Goal: Information Seeking & Learning: Learn about a topic

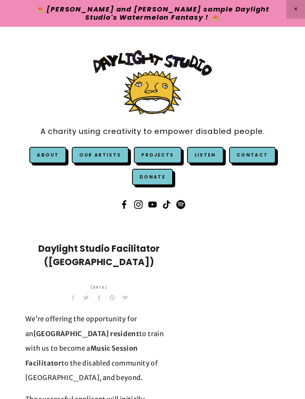
click at [113, 157] on link "Our Artists" at bounding box center [100, 155] width 57 height 16
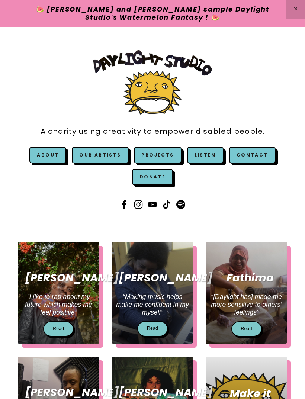
click at [162, 156] on link "Projects" at bounding box center [157, 155] width 47 height 16
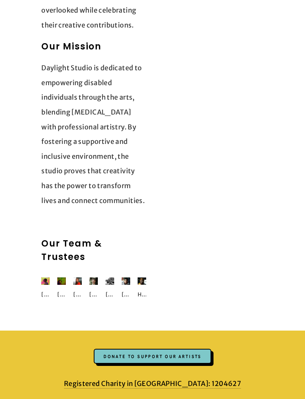
scroll to position [1680, 0]
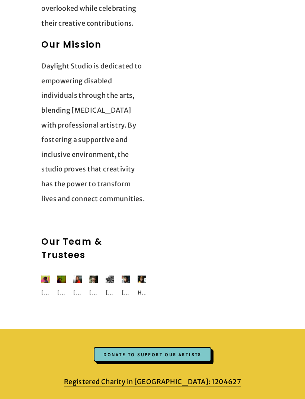
click at [77, 235] on h2 "Our Team & Trustees" at bounding box center [93, 248] width 105 height 27
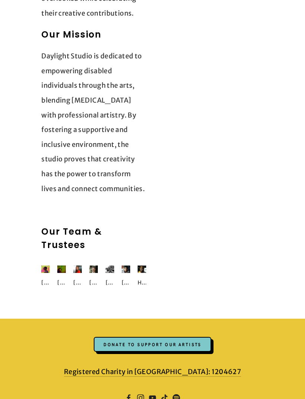
scroll to position [1685, 0]
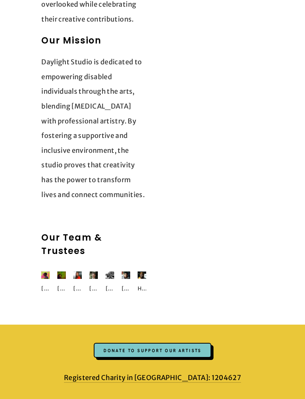
click at [45, 271] on img at bounding box center [45, 275] width 9 height 9
click at [44, 281] on div "[PERSON_NAME]" at bounding box center [45, 288] width 9 height 15
click at [46, 281] on div "Jack Daley" at bounding box center [45, 288] width 9 height 15
click at [49, 271] on img at bounding box center [45, 275] width 9 height 9
click at [133, 270] on div "Tharek Ali" at bounding box center [130, 286] width 16 height 33
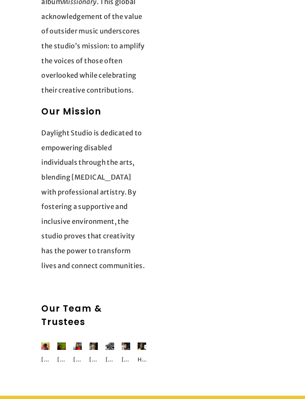
click at [68, 302] on h2 "Our Team & Trustees" at bounding box center [93, 315] width 105 height 27
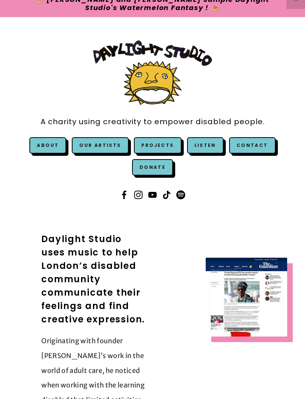
scroll to position [0, 0]
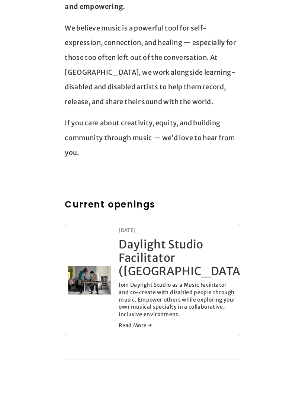
scroll to position [316, 0]
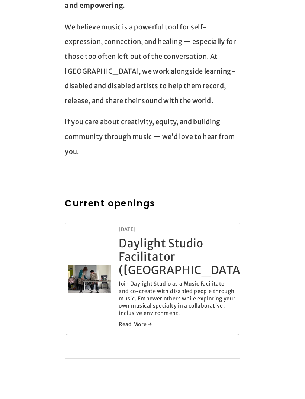
click at [196, 236] on link "Daylight Studio Facilitator ([GEOGRAPHIC_DATA])" at bounding box center [184, 256] width 131 height 41
